Goal: Check status: Check status

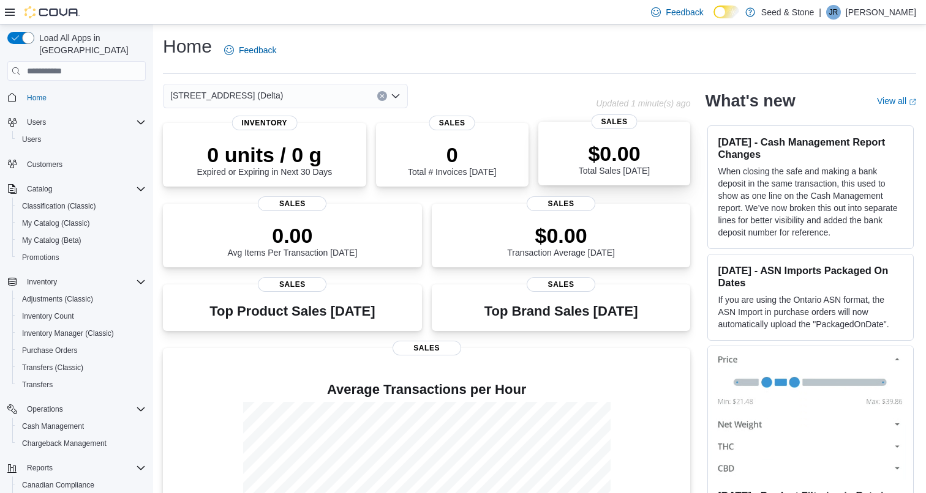
click at [604, 178] on div "$0.00 Total Sales [DATE] Sales" at bounding box center [614, 154] width 152 height 64
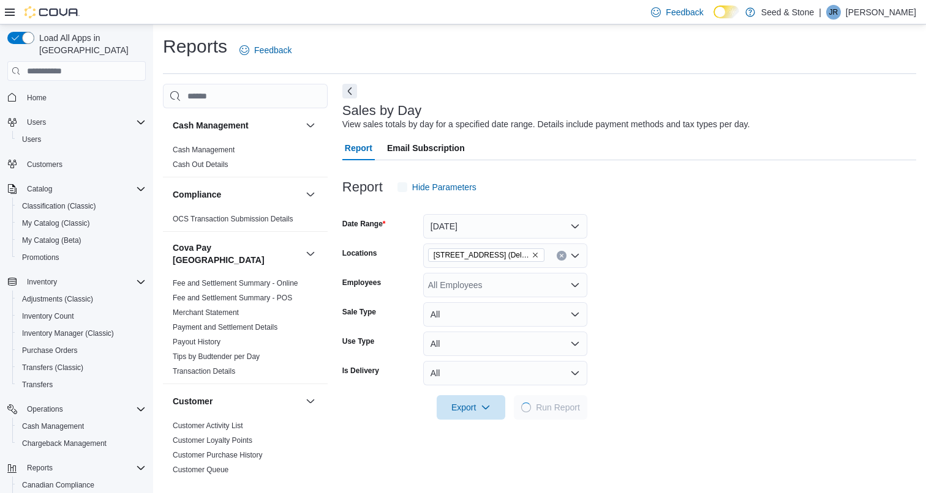
scroll to position [28, 0]
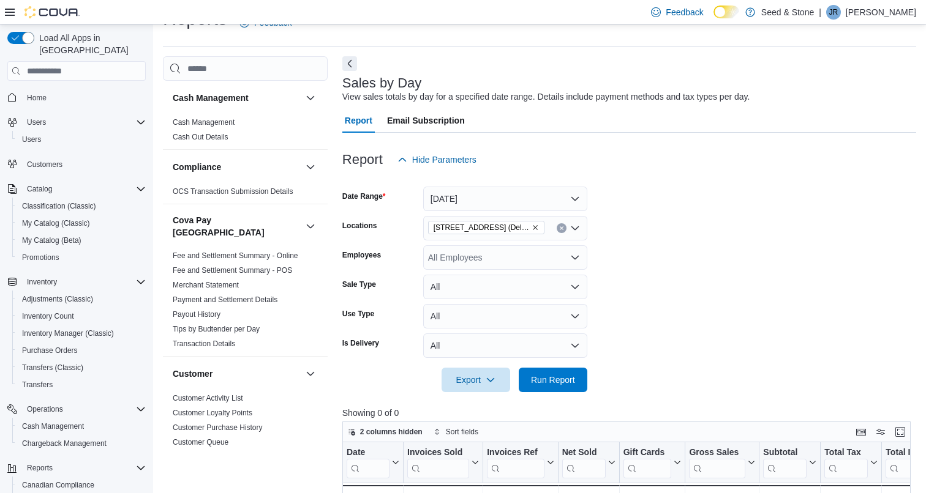
click at [473, 200] on button "Today" at bounding box center [505, 199] width 164 height 24
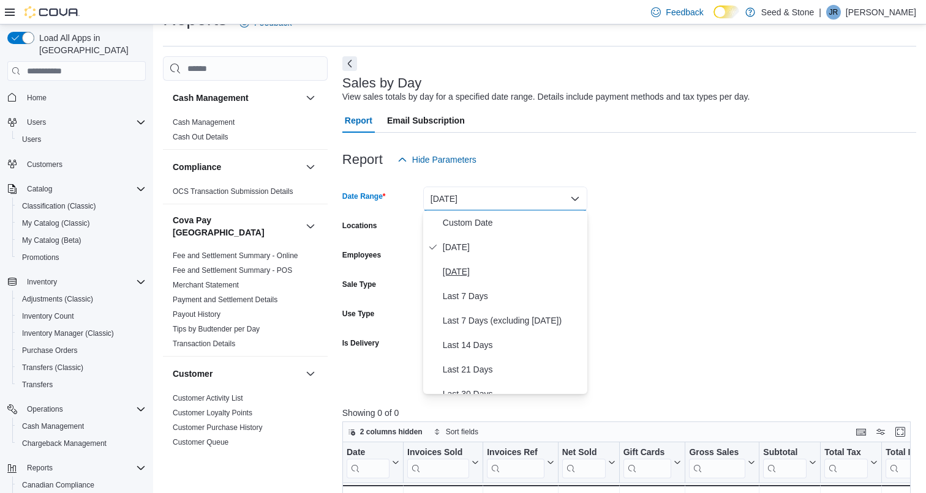
click at [469, 275] on span "Yesterday" at bounding box center [513, 271] width 140 height 15
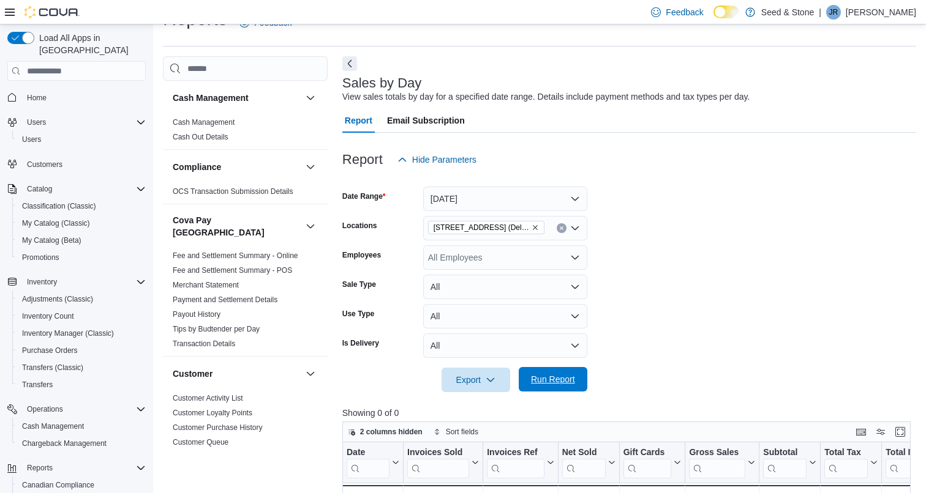
click at [552, 383] on span "Run Report" at bounding box center [553, 379] width 44 height 12
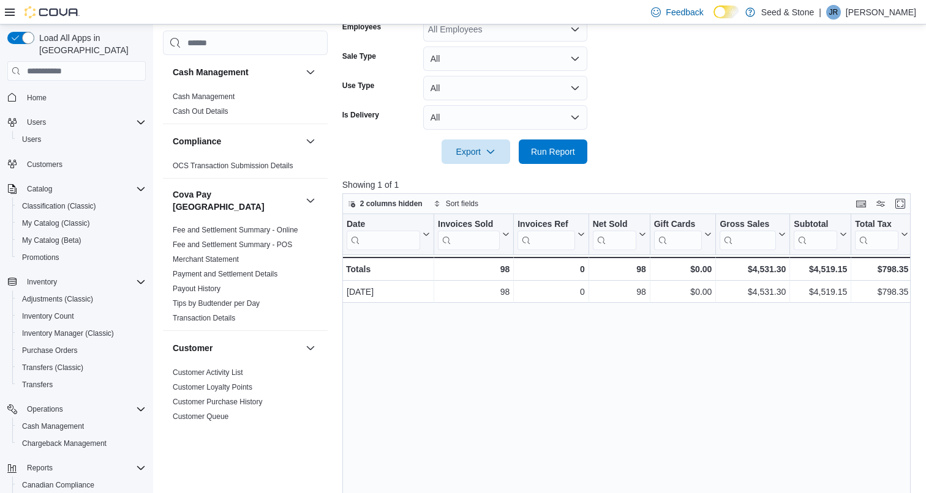
scroll to position [80, 0]
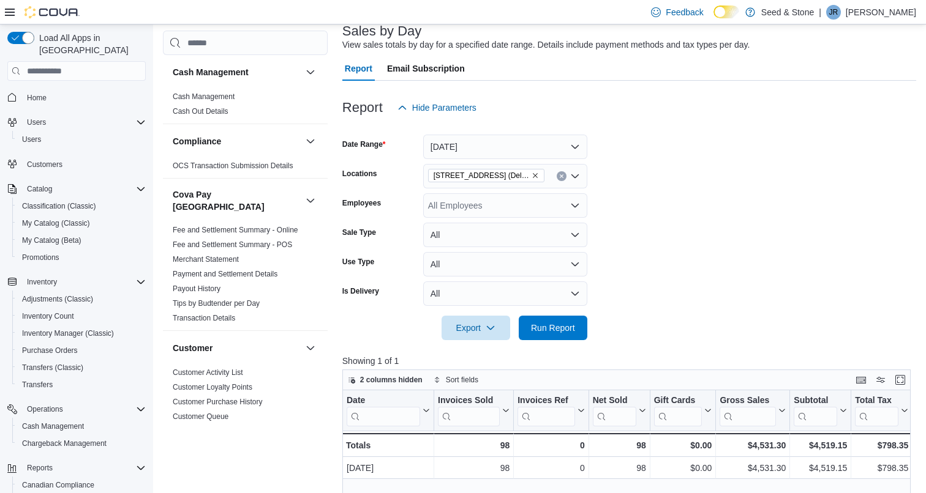
click at [492, 146] on button "Yesterday" at bounding box center [505, 147] width 164 height 24
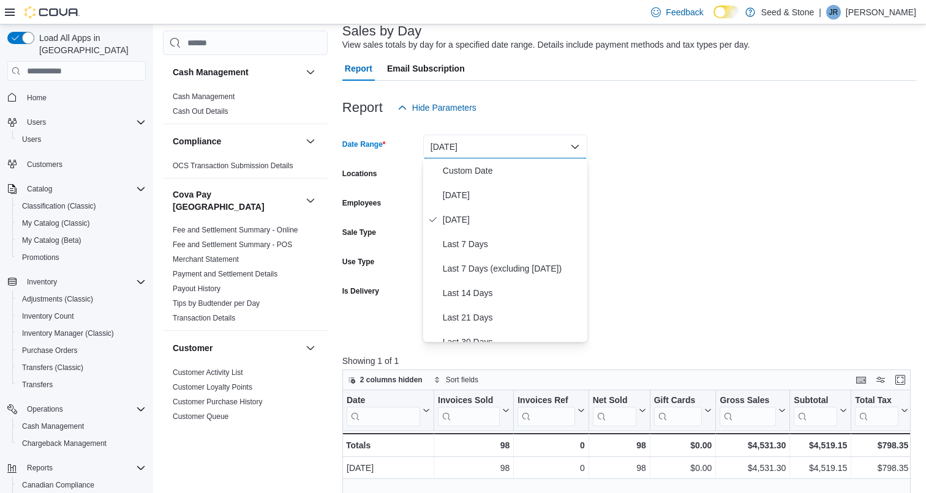
click at [666, 178] on form "Date Range Yesterday Locations 616 Chester Rd. (Delta) Employees All Employees …" at bounding box center [629, 230] width 574 height 220
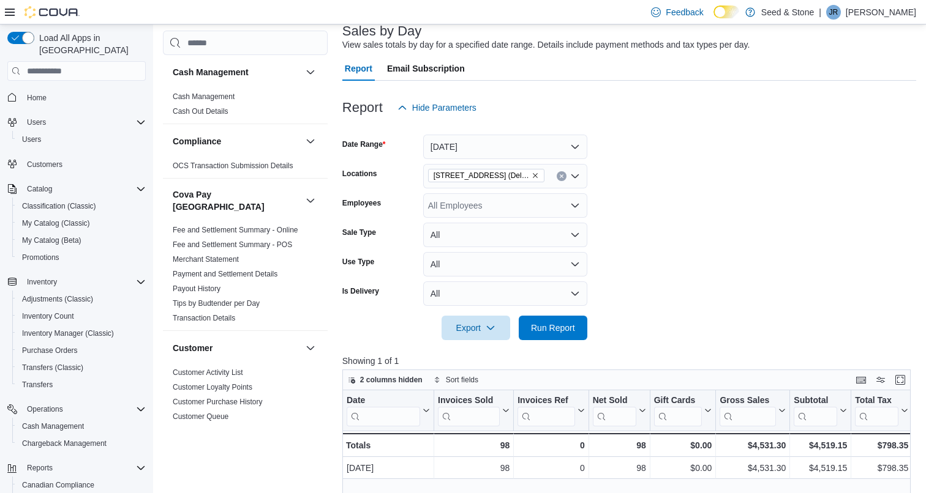
click at [563, 178] on icon "Clear input" at bounding box center [561, 176] width 5 height 5
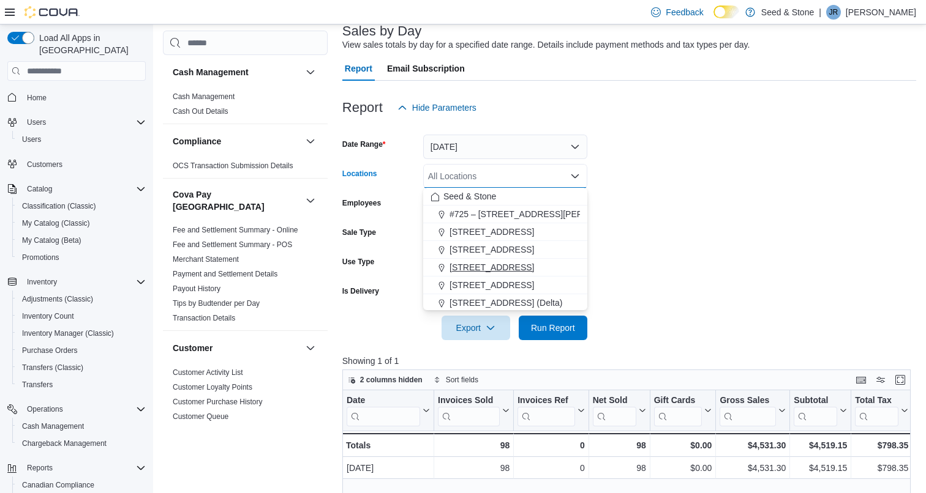
click at [522, 268] on span "512 Young Drive (Coquitlam)" at bounding box center [491, 267] width 84 height 12
click at [557, 340] on div at bounding box center [629, 347] width 574 height 15
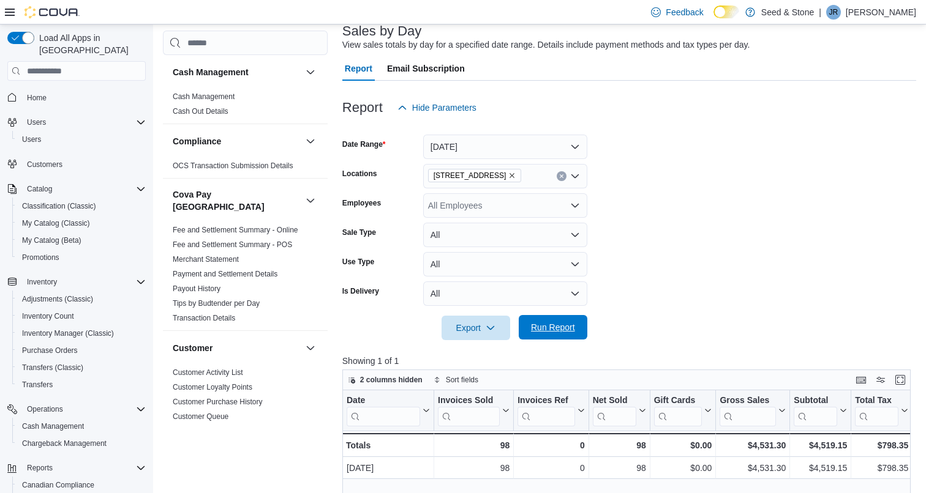
click at [577, 328] on span "Run Report" at bounding box center [553, 327] width 54 height 24
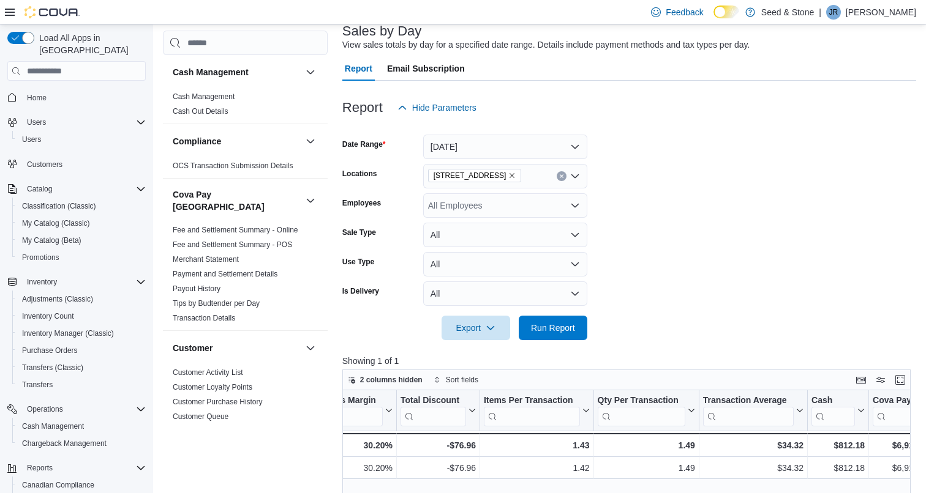
scroll to position [0, 818]
click at [561, 177] on icon "Clear input" at bounding box center [561, 176] width 5 height 5
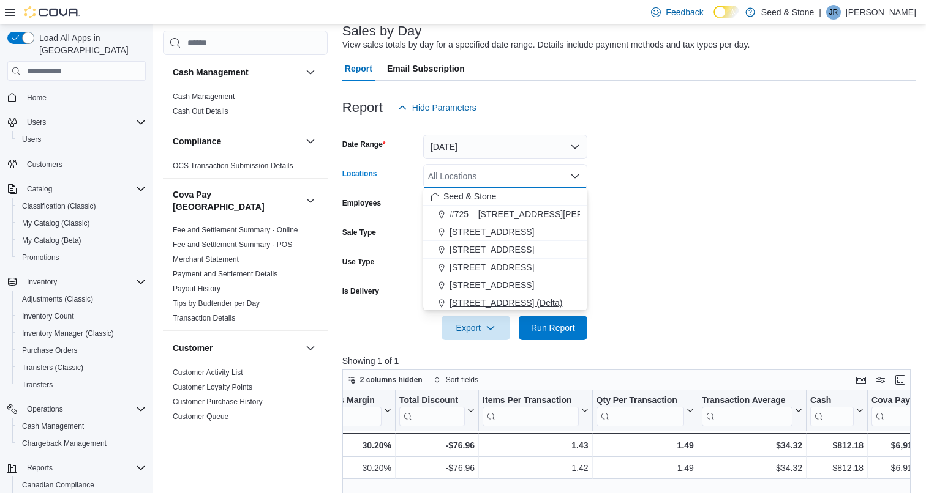
click at [514, 301] on span "[STREET_ADDRESS] (Delta)" at bounding box center [505, 303] width 113 height 12
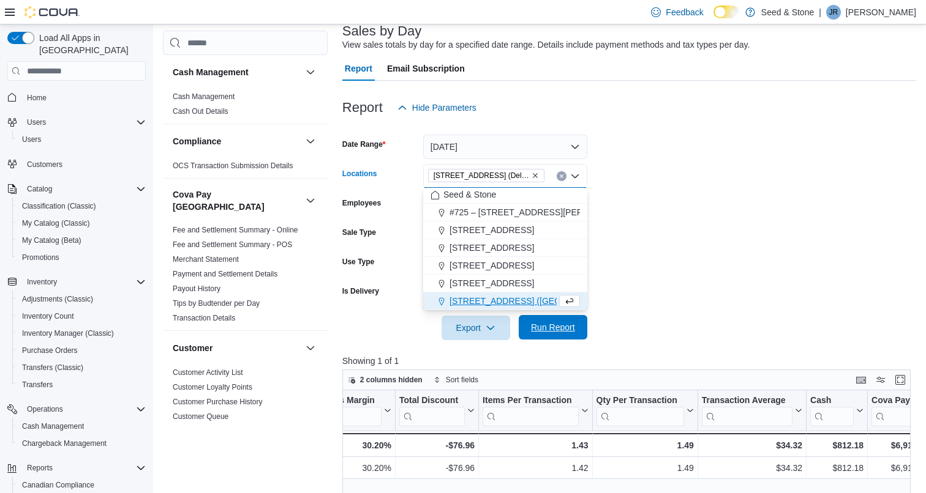
click at [549, 329] on span "Run Report" at bounding box center [553, 327] width 44 height 12
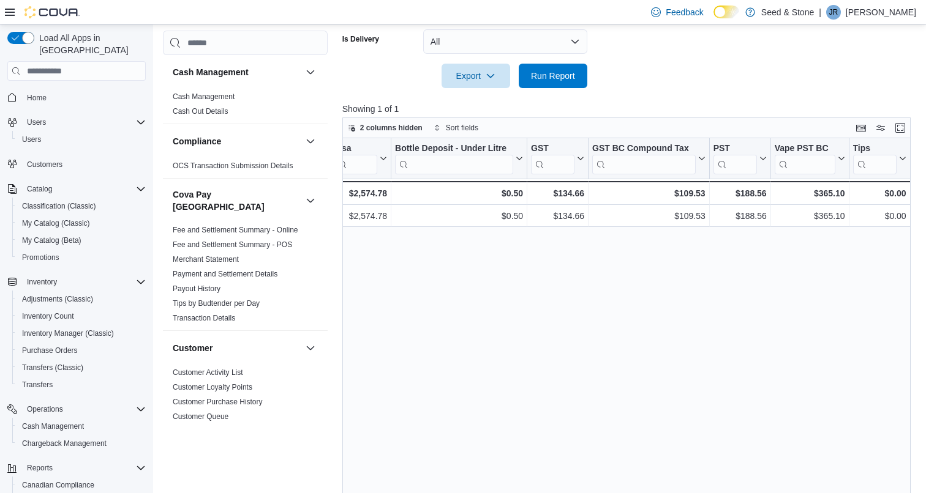
scroll to position [0, 1417]
click at [36, 93] on span "Home" at bounding box center [37, 98] width 20 height 10
